Goal: Navigation & Orientation: Understand site structure

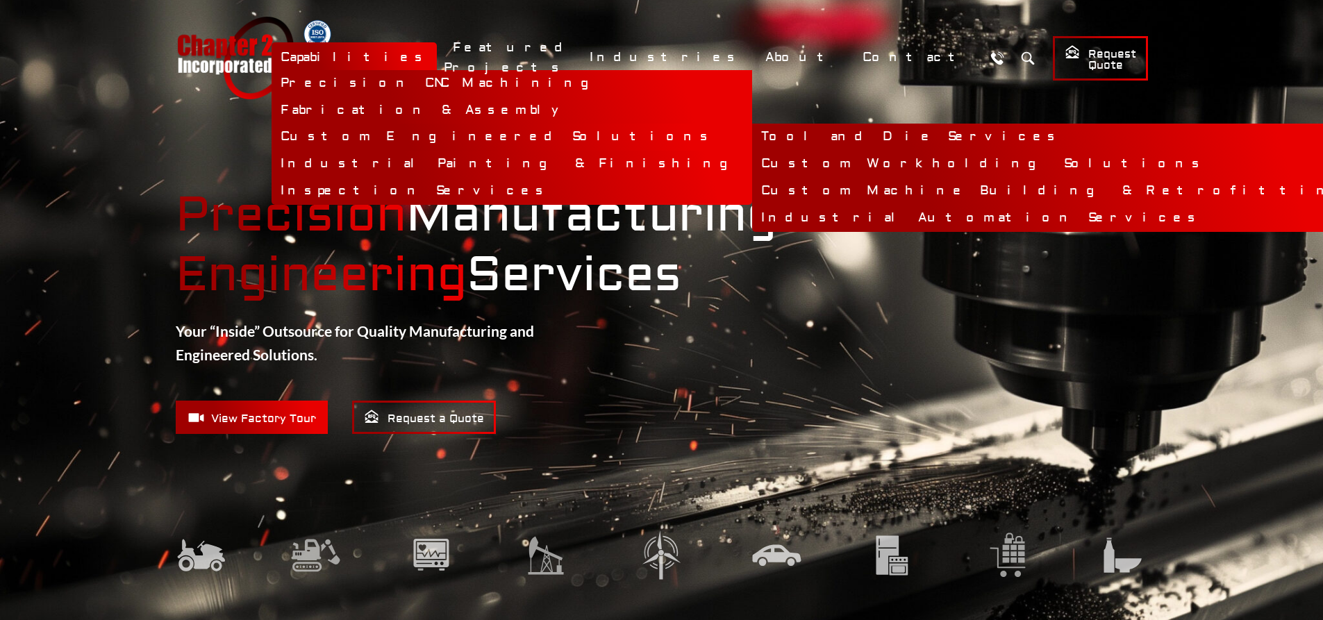
click at [625, 135] on link "Custom Engineered Solutions" at bounding box center [512, 137] width 481 height 27
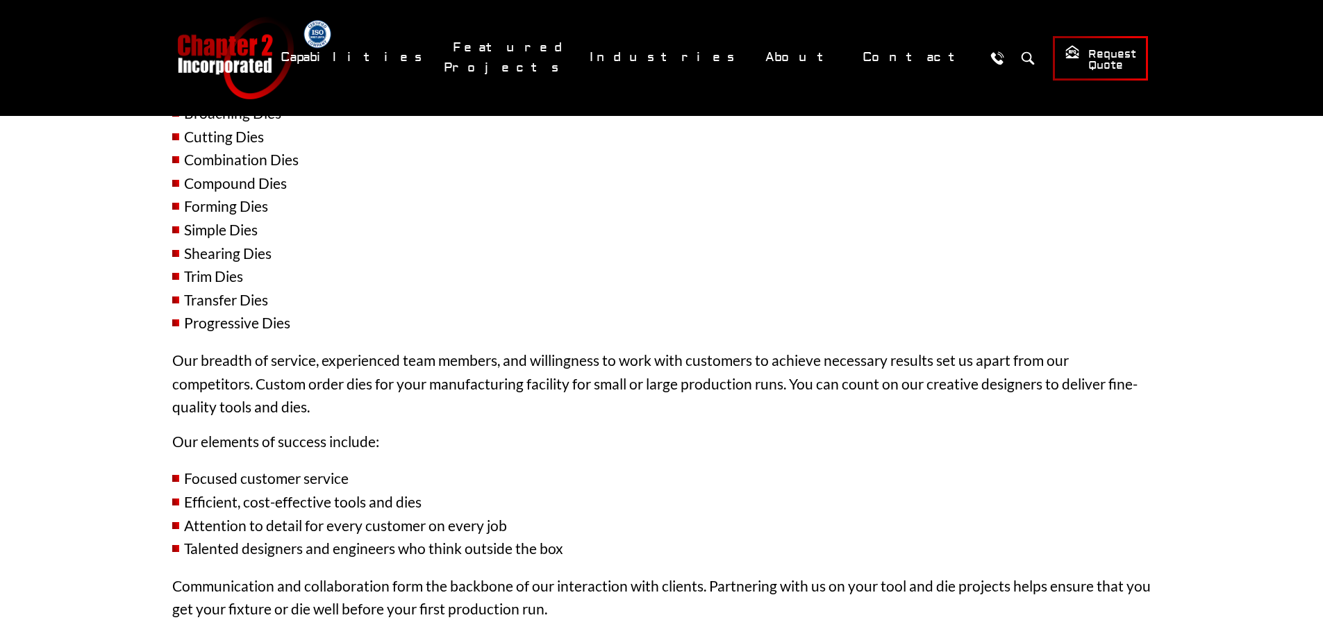
scroll to position [1551, 0]
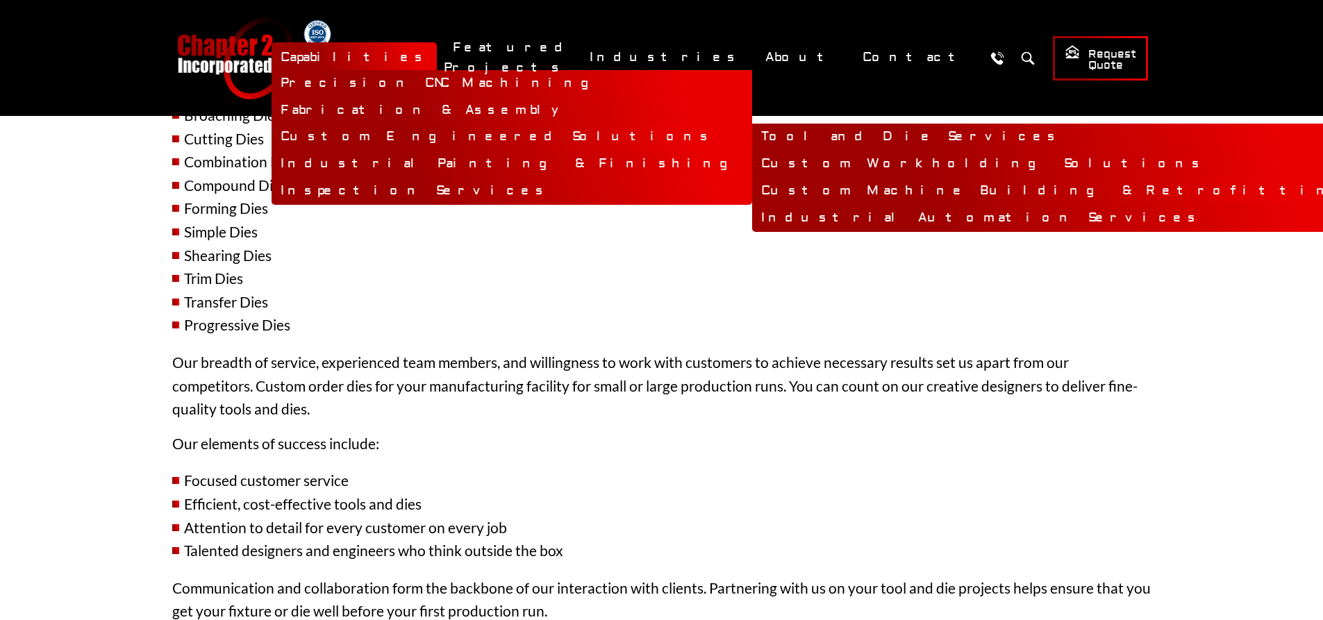
click at [763, 188] on link "Custom Machine Building & Retrofitting" at bounding box center [1058, 191] width 613 height 27
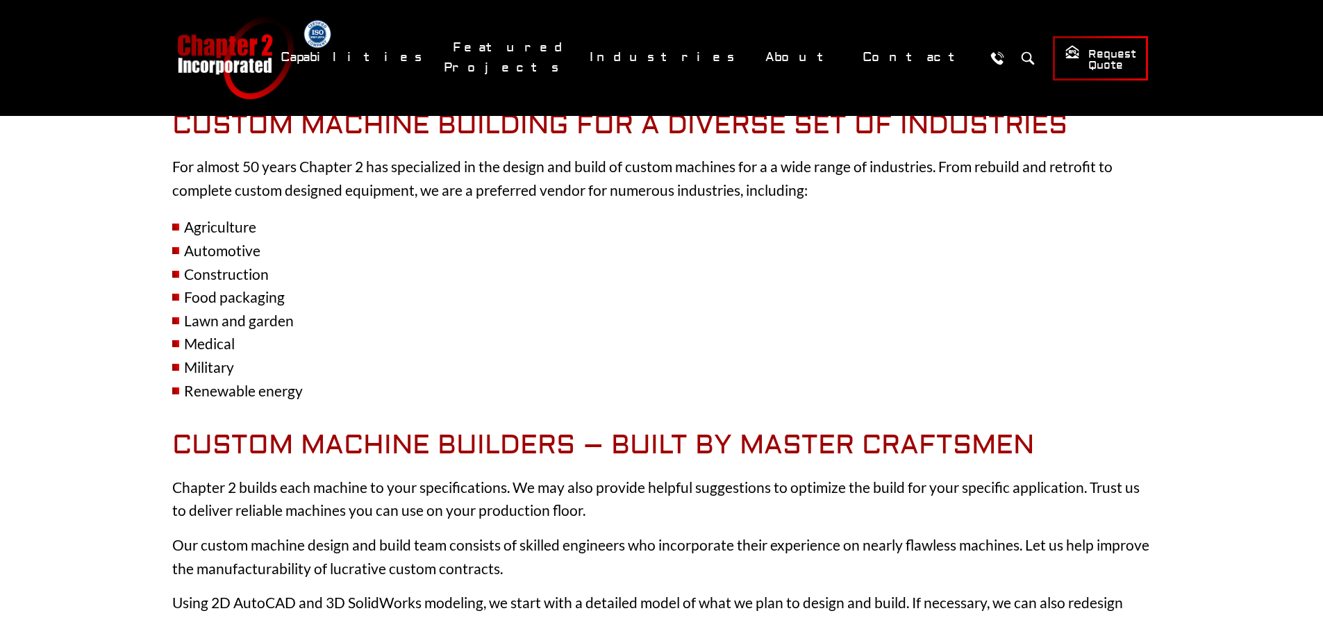
scroll to position [1119, 0]
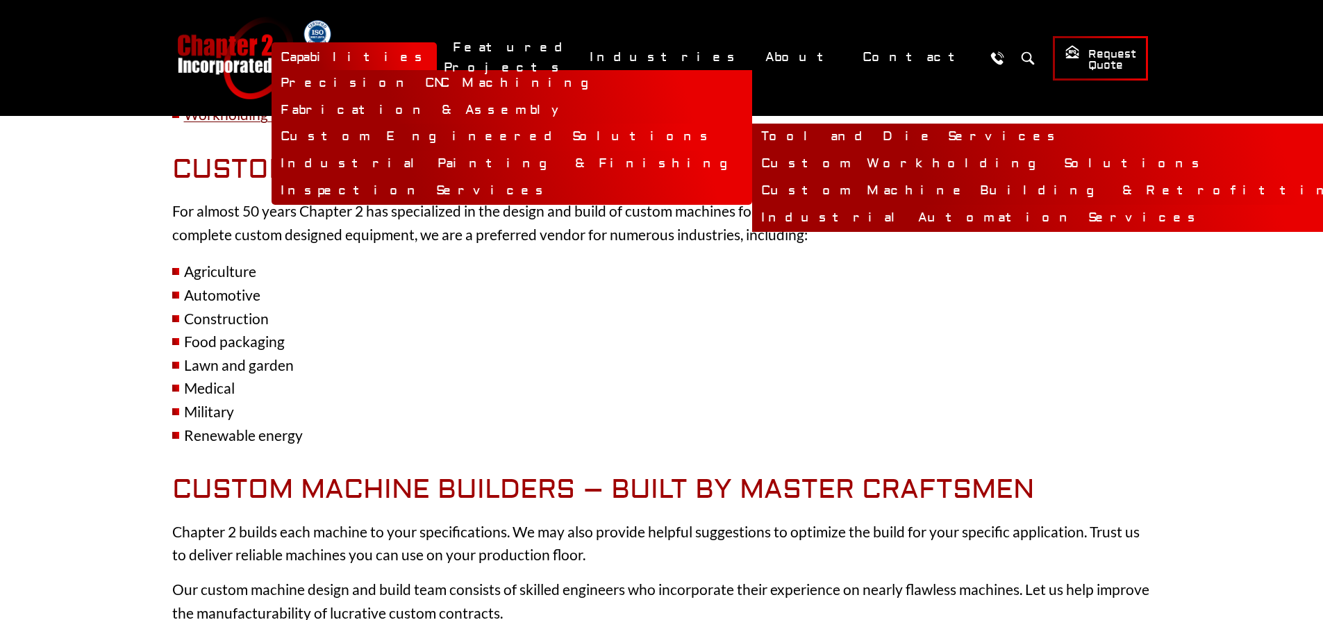
click at [752, 216] on link "Industrial Automation Services" at bounding box center [1058, 218] width 613 height 27
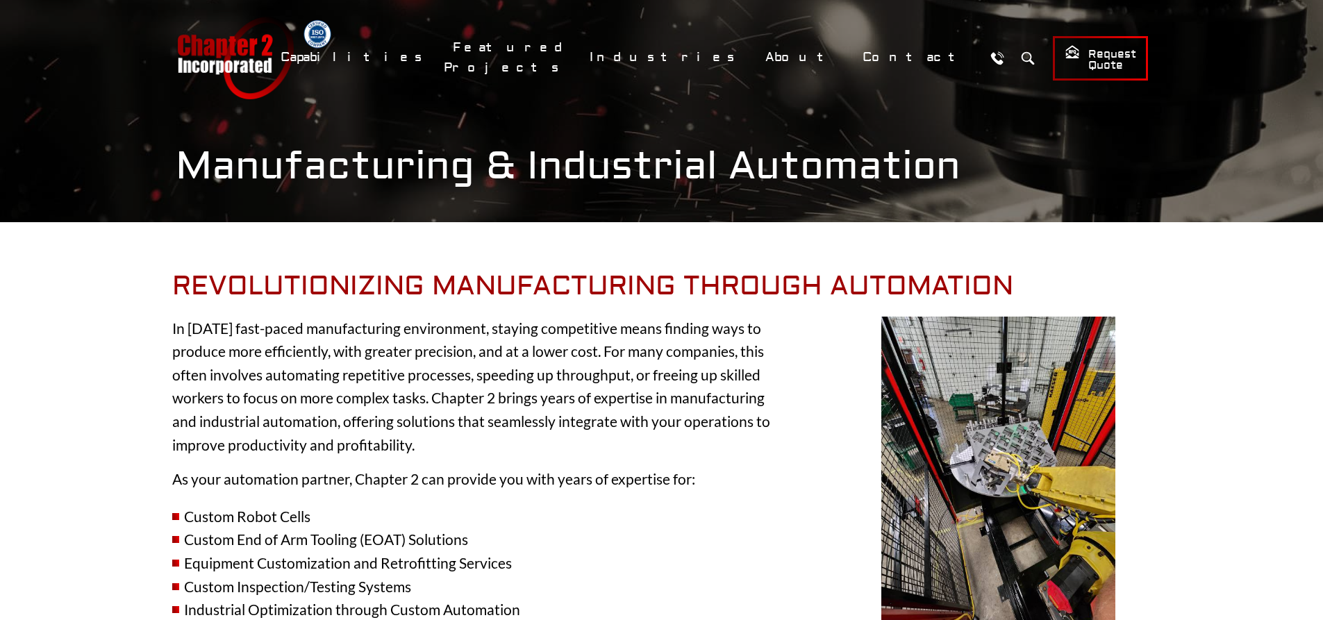
click at [235, 71] on link "Chapter 2 Incorporated" at bounding box center [235, 58] width 118 height 83
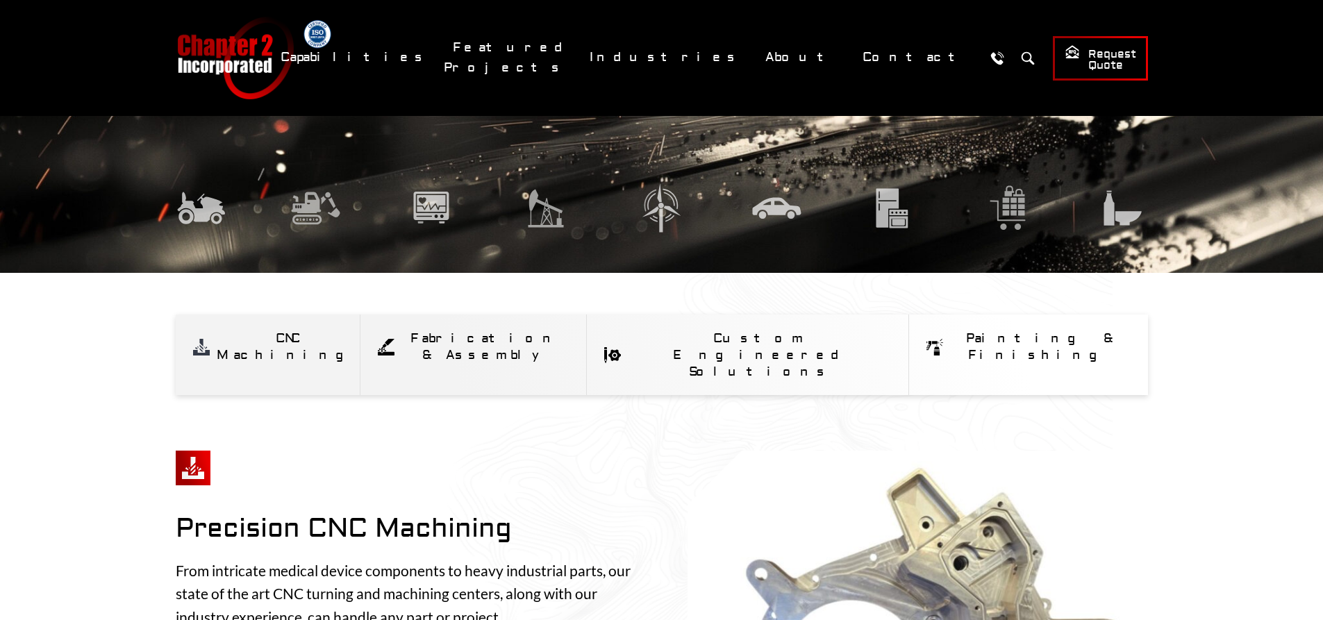
scroll to position [625, 0]
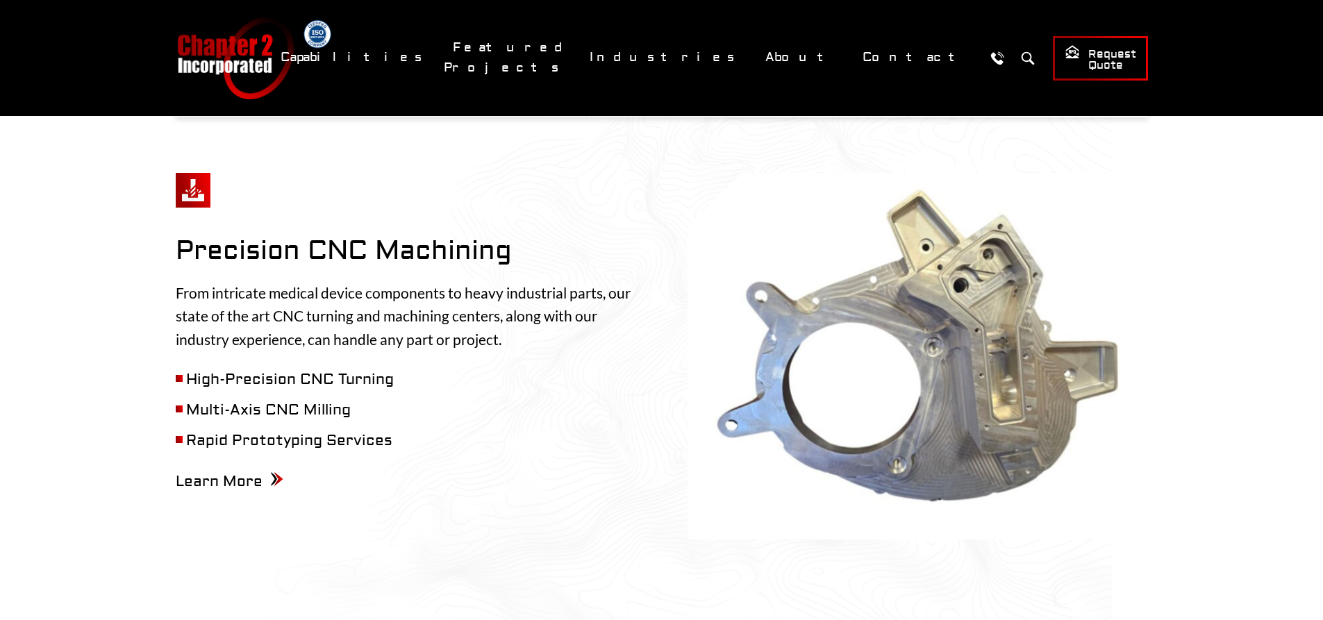
click at [247, 76] on link "Chapter 2 Incorporated" at bounding box center [235, 58] width 118 height 83
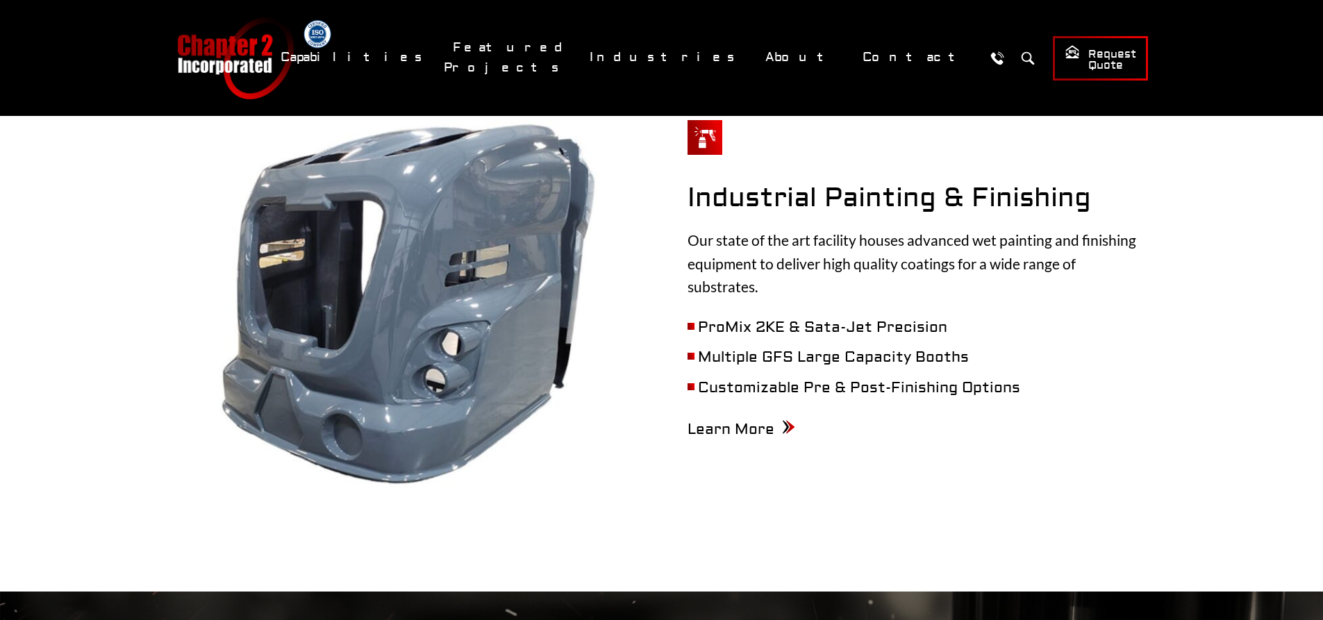
scroll to position [2292, 0]
